Goal: Task Accomplishment & Management: Use online tool/utility

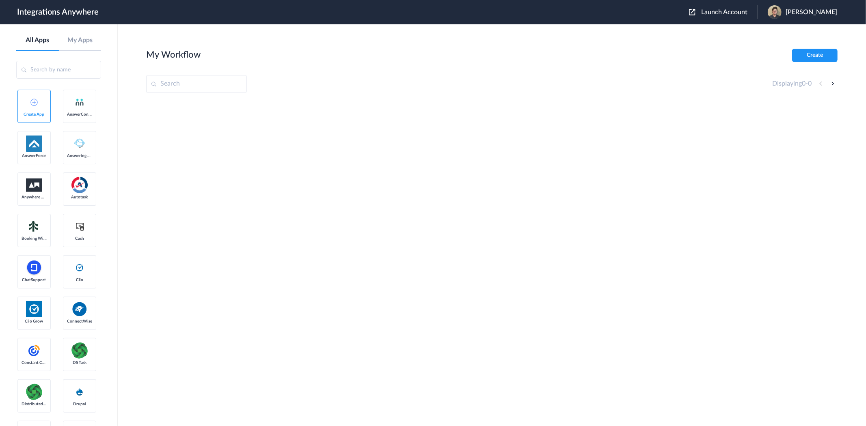
click at [738, 12] on span "Launch Account" at bounding box center [724, 12] width 46 height 6
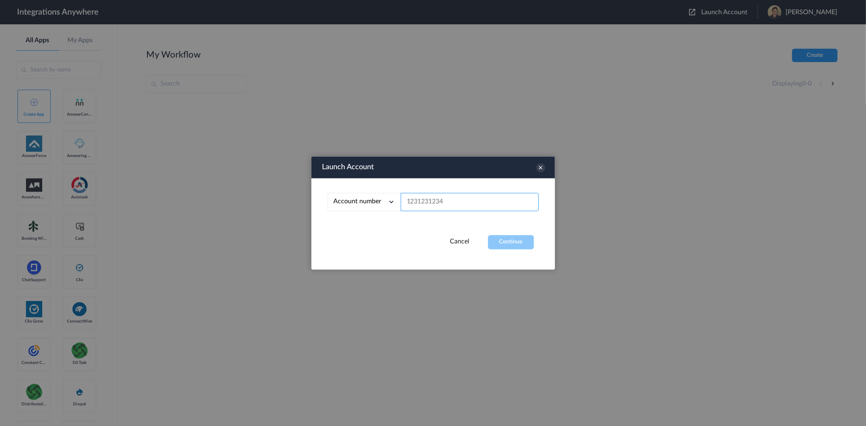
click at [459, 196] on input "text" at bounding box center [470, 202] width 138 height 18
paste input "9804122778"
type input "9804122778"
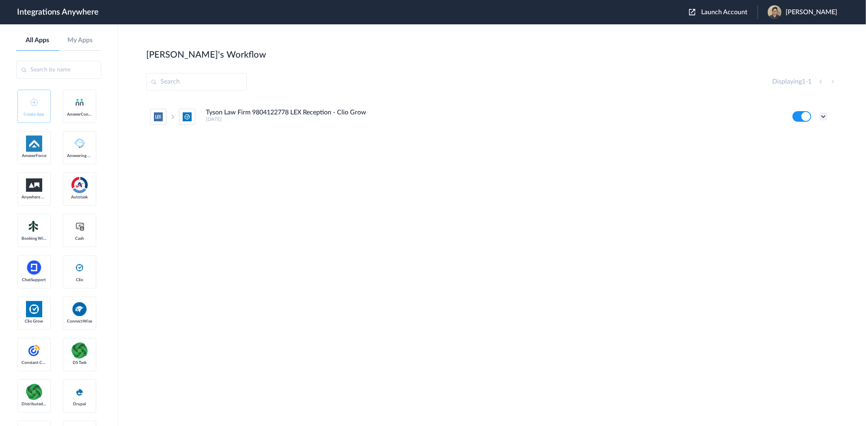
click at [827, 115] on icon at bounding box center [823, 116] width 8 height 8
click at [809, 136] on li "Edit" at bounding box center [800, 135] width 53 height 15
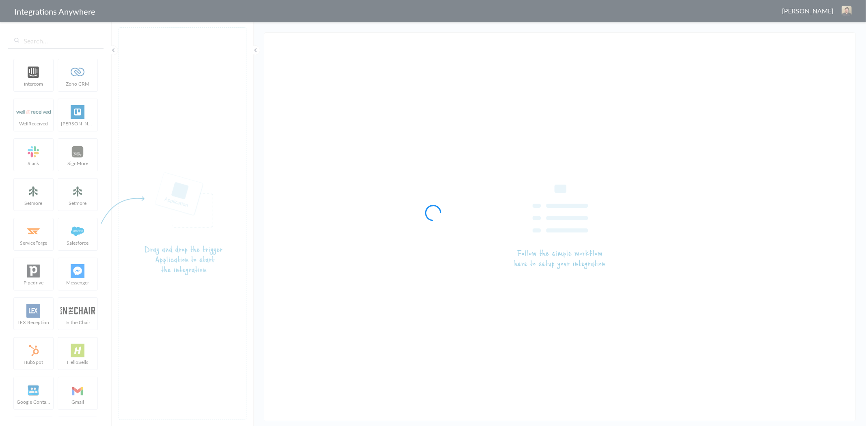
type input "Tyson Law Firm 9804122778 LEX Reception - Clio Grow"
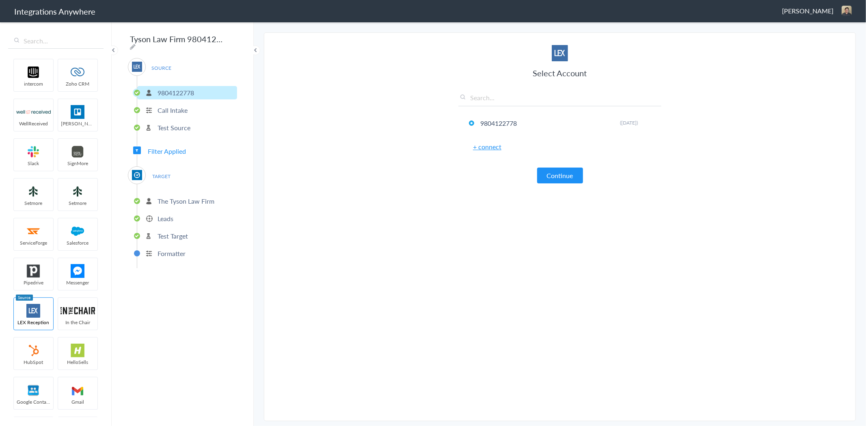
click at [168, 231] on p "Test Target" at bounding box center [172, 235] width 30 height 9
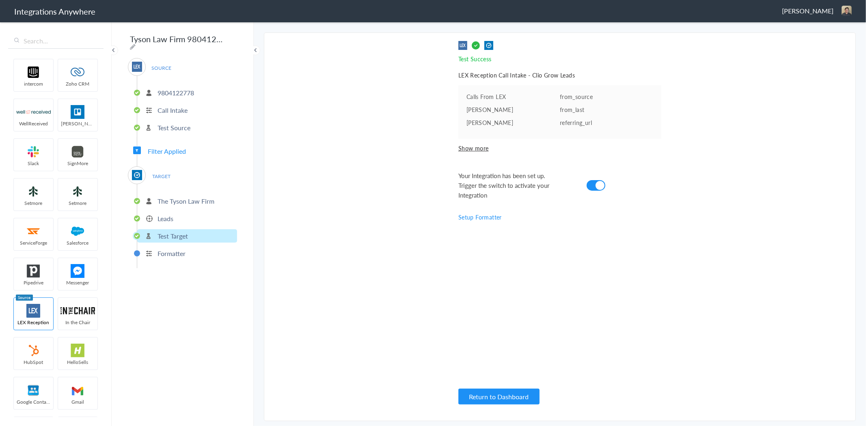
click at [166, 215] on p "Leads" at bounding box center [165, 218] width 16 height 9
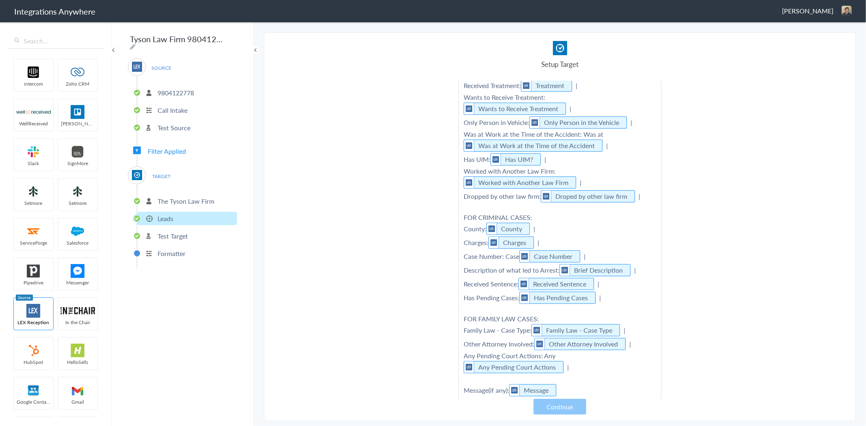
scroll to position [270, 0]
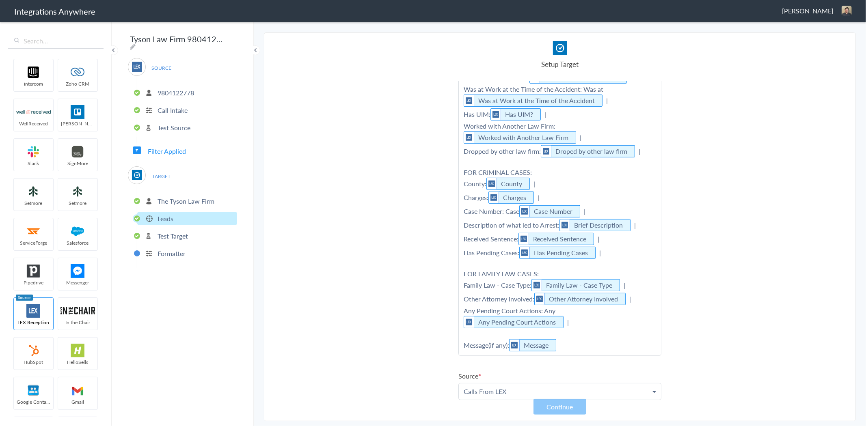
click at [589, 336] on p "Self/Someone Else: Self or Someone Else | Type of Case: Case Type | FOR PERSONA…" at bounding box center [560, 138] width 202 height 436
click at [580, 339] on p "Self/Someone Else: Self or Someone Else | Type of Case: Case Type | FOR PERSONA…" at bounding box center [560, 138] width 202 height 436
drag, startPoint x: 515, startPoint y: 383, endPoint x: 537, endPoint y: 377, distance: 22.9
click at [515, 390] on link "Message(If Any)" at bounding box center [560, 398] width 202 height 17
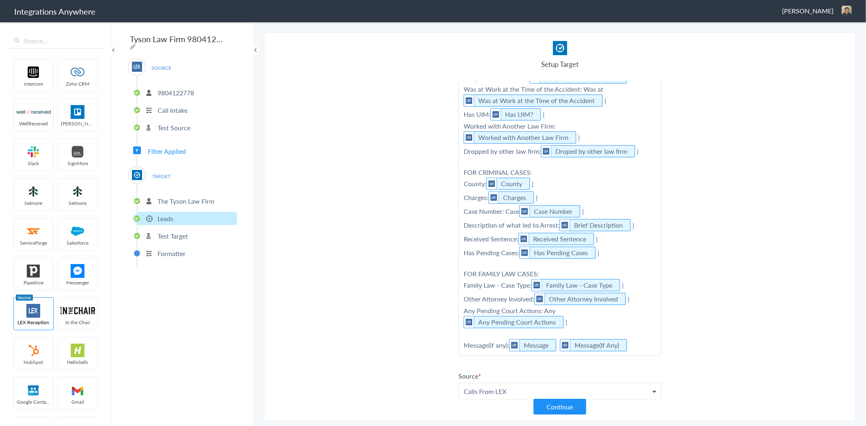
click at [635, 334] on p "Self/Someone Else: Self or Someone Else | Type of Case: Case Type | FOR PERSONA…" at bounding box center [560, 138] width 202 height 436
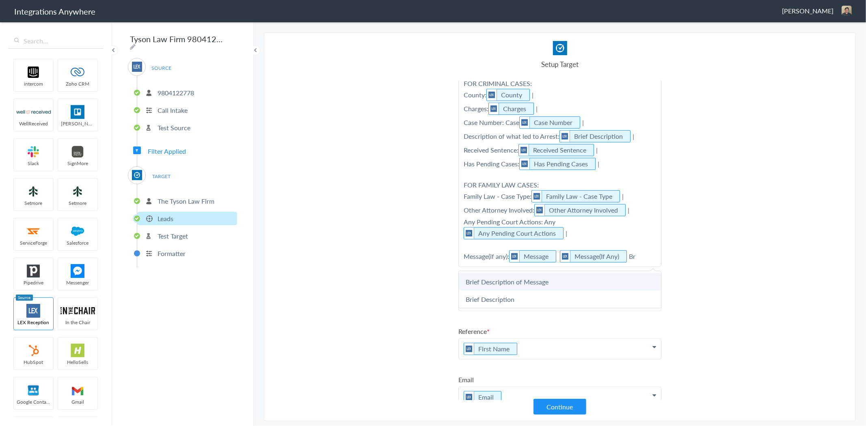
scroll to position [360, 0]
click at [543, 272] on link "Brief Description of Message" at bounding box center [560, 280] width 202 height 17
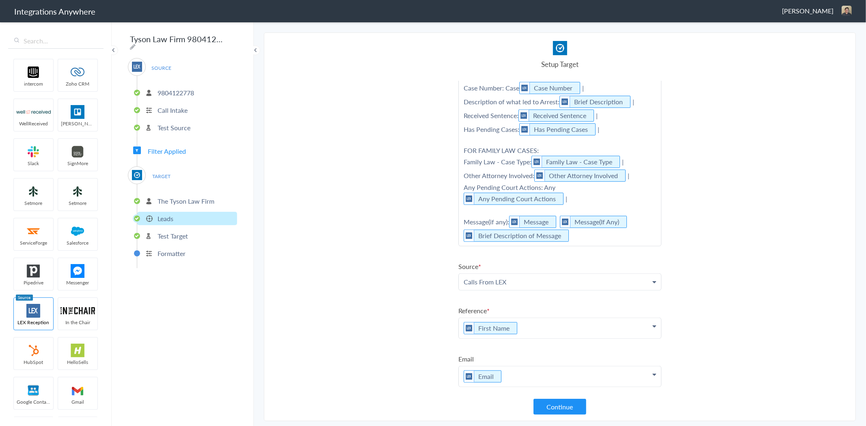
scroll to position [432, 0]
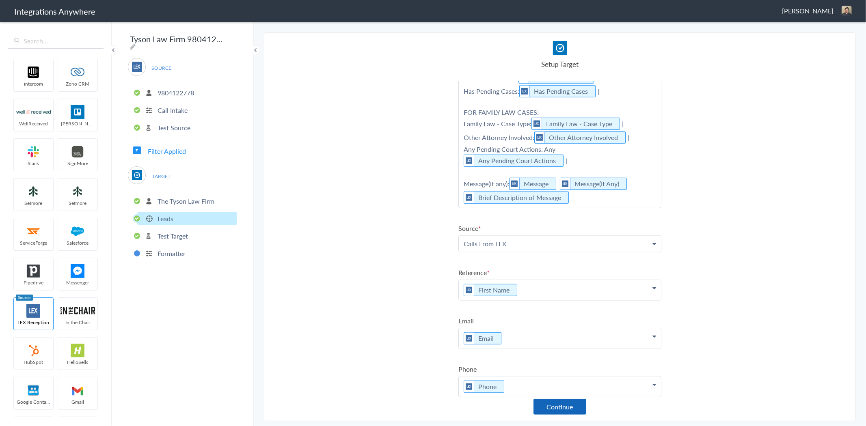
click at [570, 409] on button "Continue" at bounding box center [559, 407] width 53 height 16
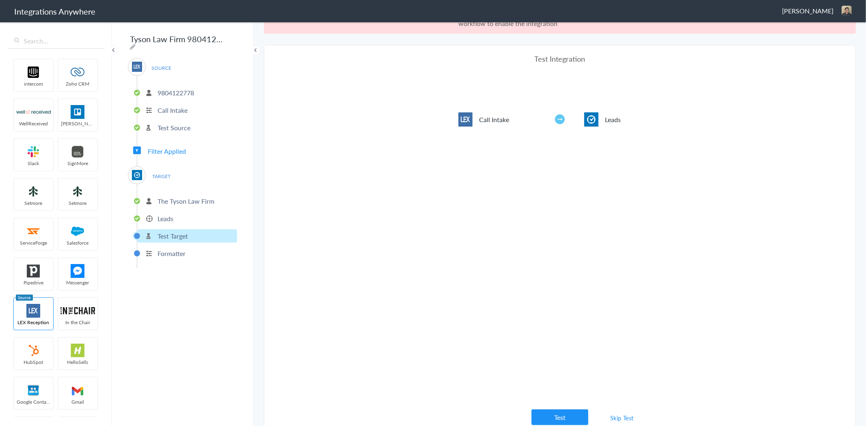
scroll to position [29, 0]
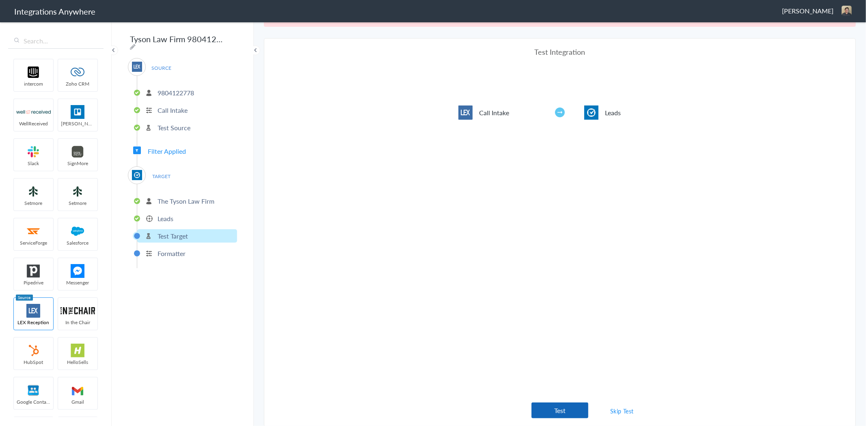
click at [565, 410] on button "Test" at bounding box center [559, 411] width 57 height 16
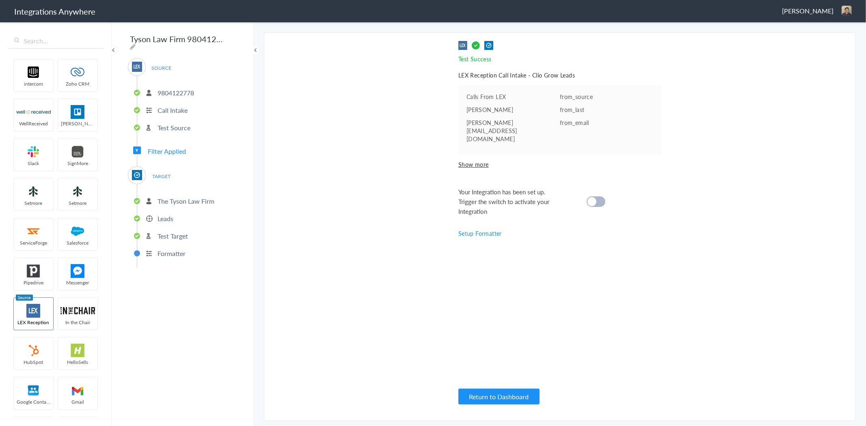
scroll to position [0, 0]
click at [598, 196] on div at bounding box center [595, 201] width 19 height 11
